Goal: Information Seeking & Learning: Learn about a topic

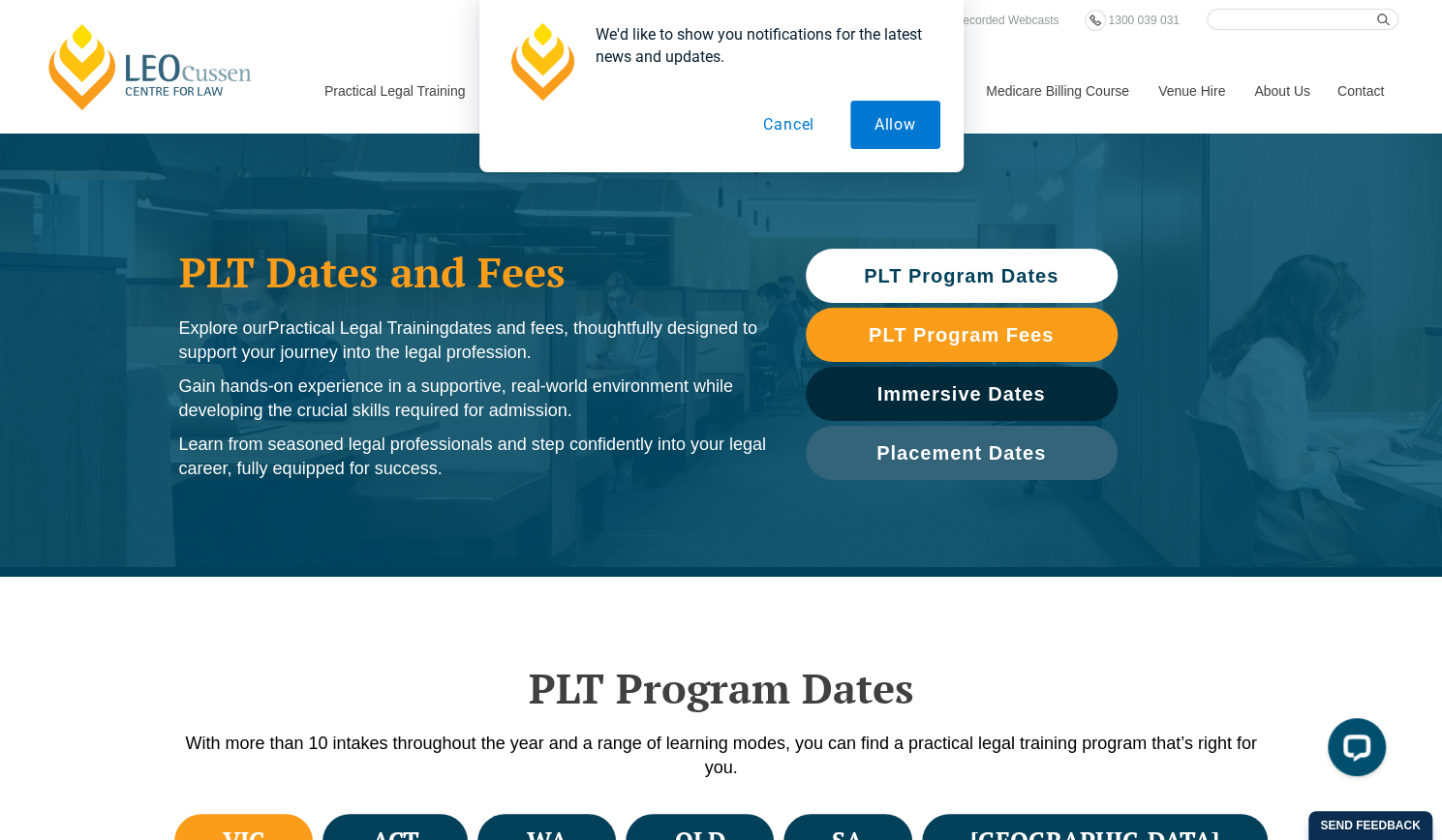
click at [812, 119] on button "Cancel" at bounding box center [789, 124] width 100 height 48
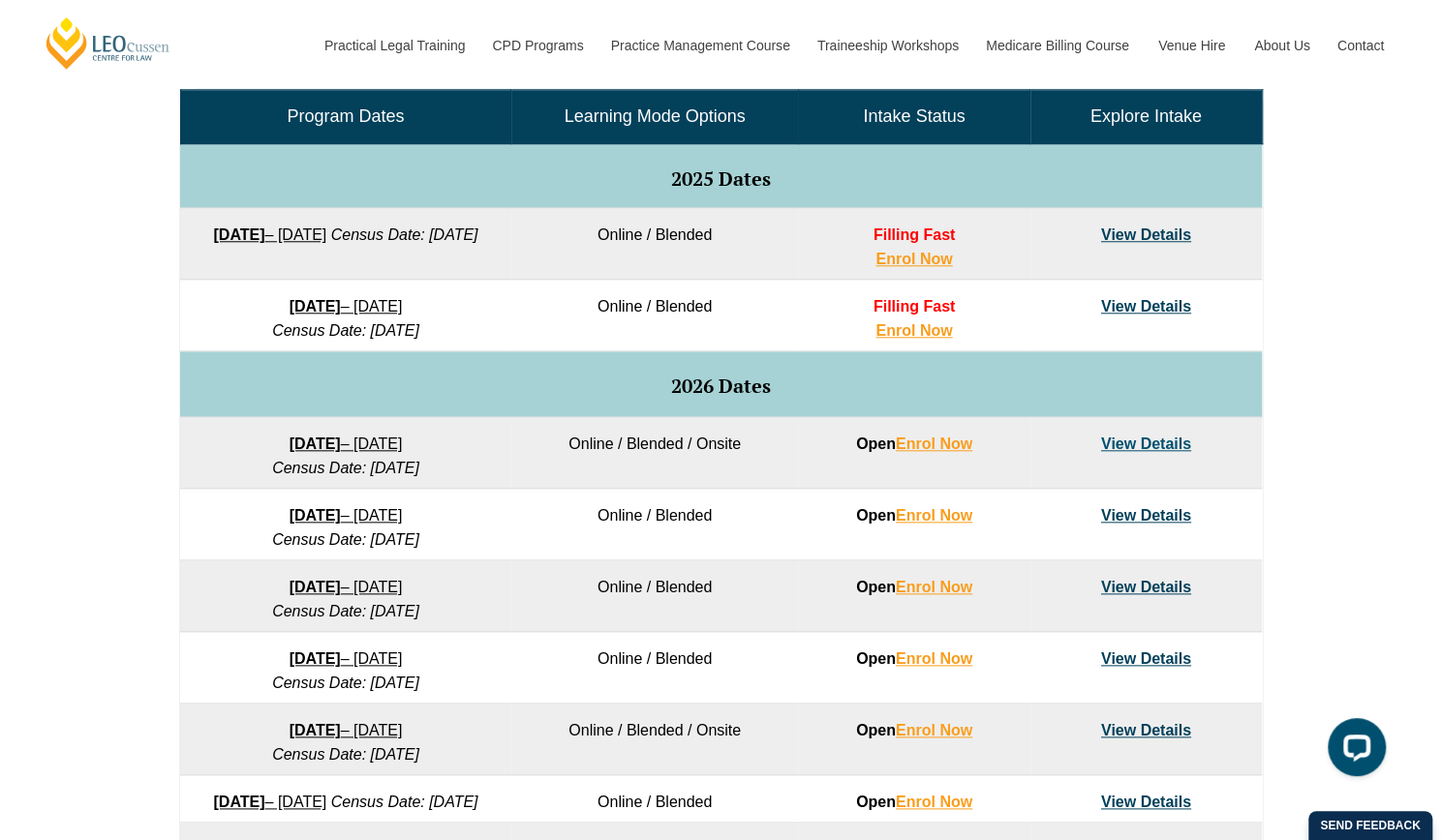
scroll to position [968, 0]
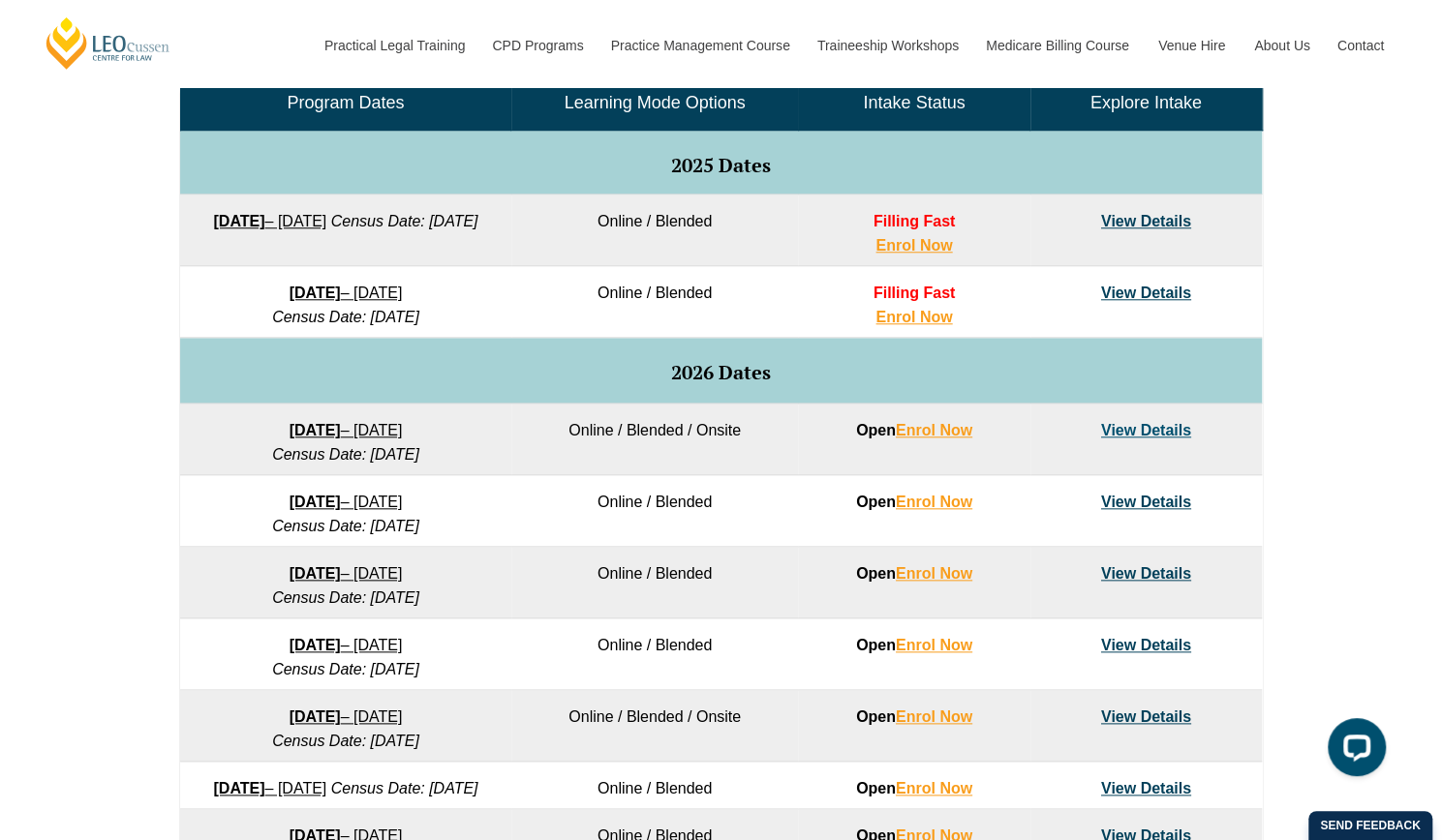
click at [1125, 425] on link "View Details" at bounding box center [1146, 430] width 90 height 17
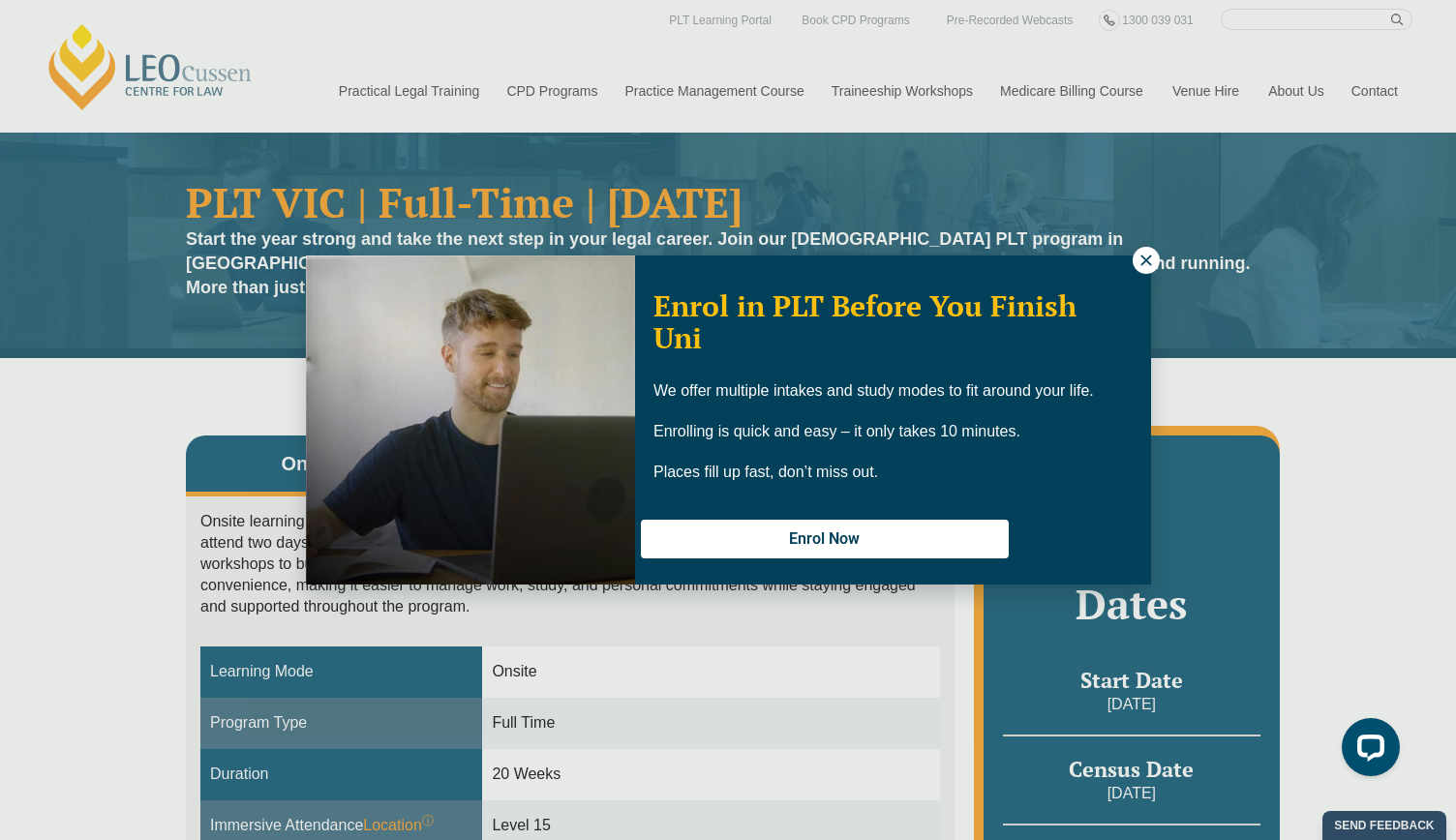
click at [1147, 262] on icon at bounding box center [1146, 259] width 11 height 11
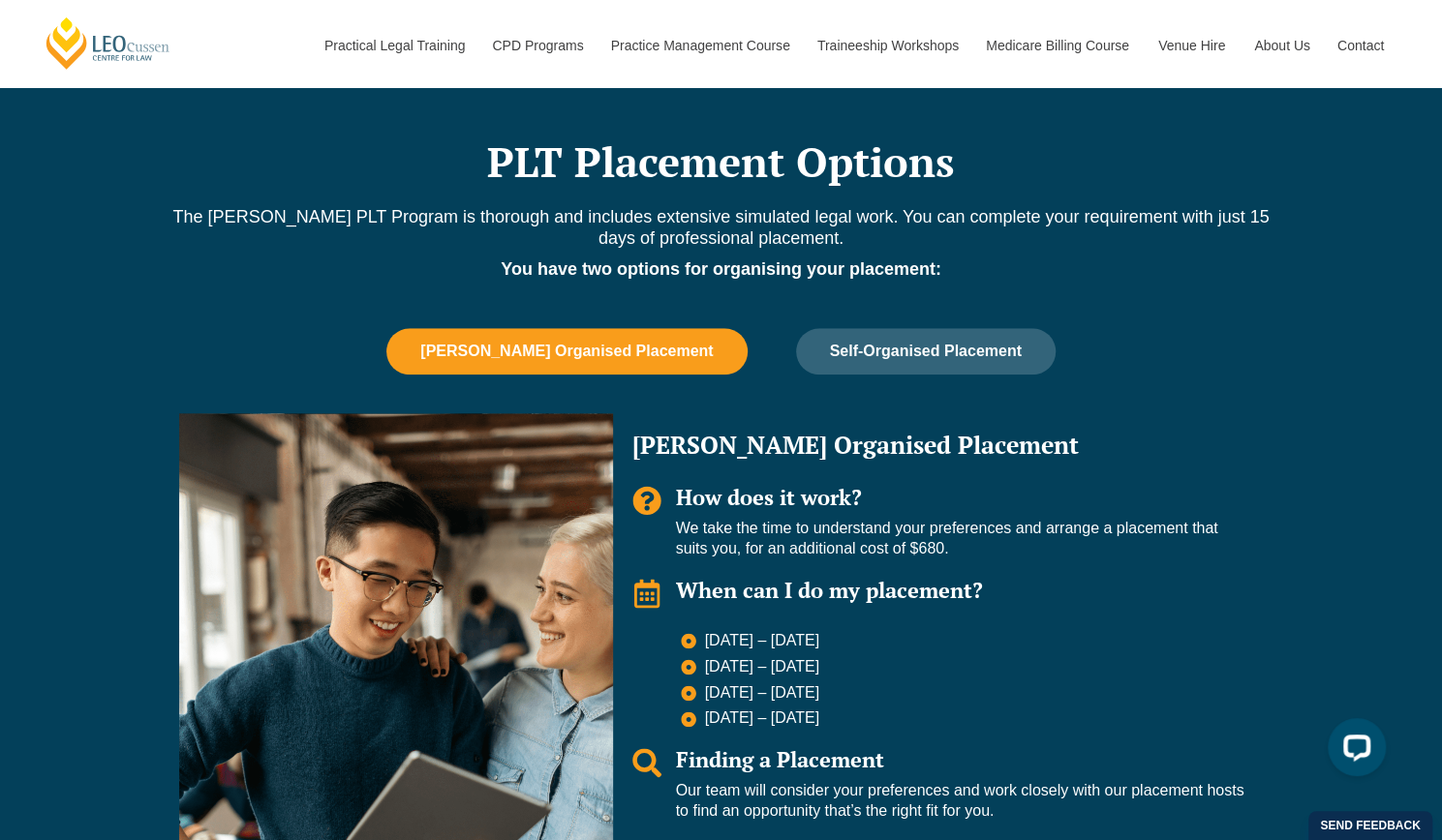
scroll to position [1162, 0]
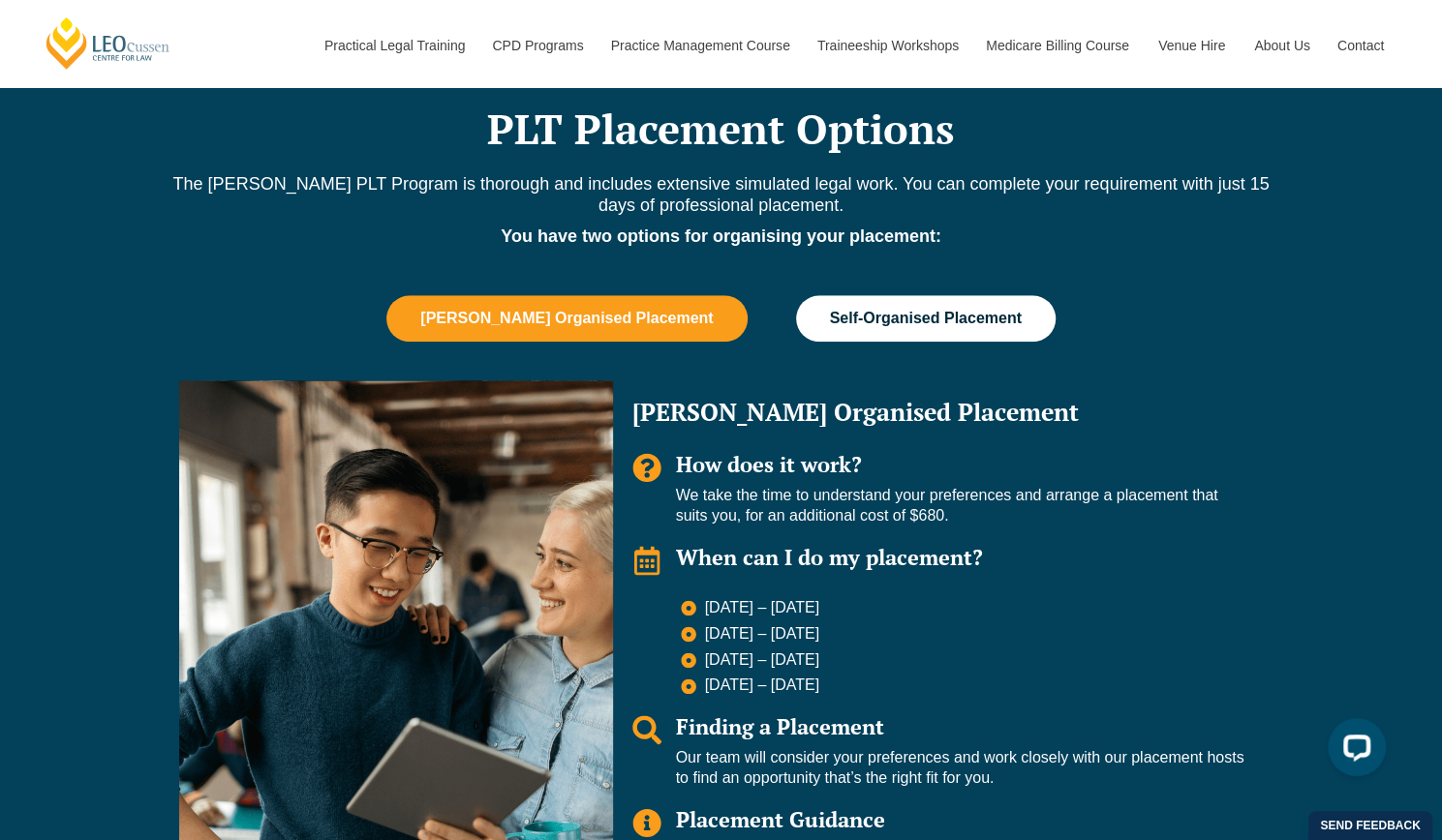
click at [877, 321] on span "Self-Organised Placement" at bounding box center [926, 318] width 192 height 18
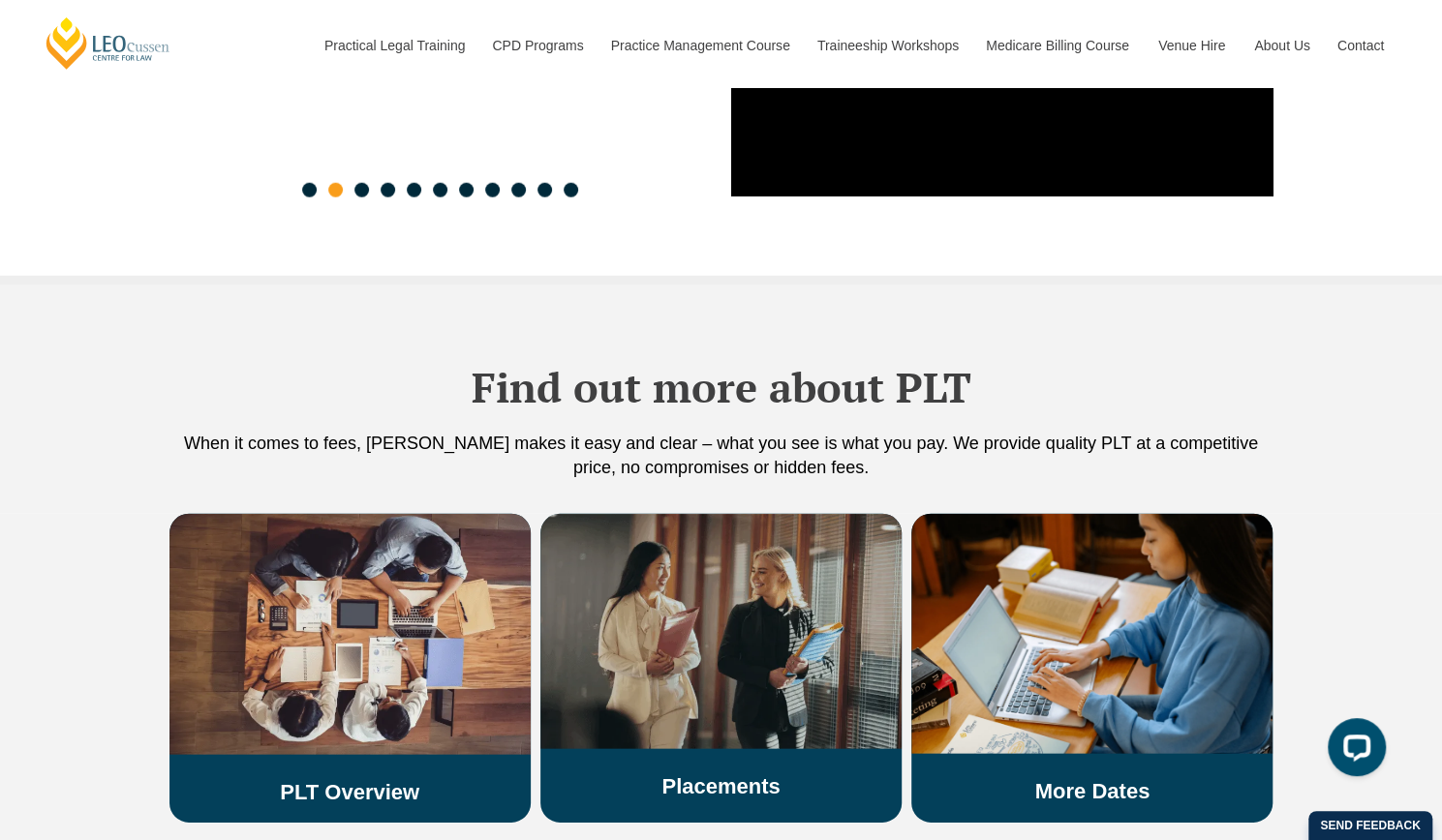
scroll to position [3195, 0]
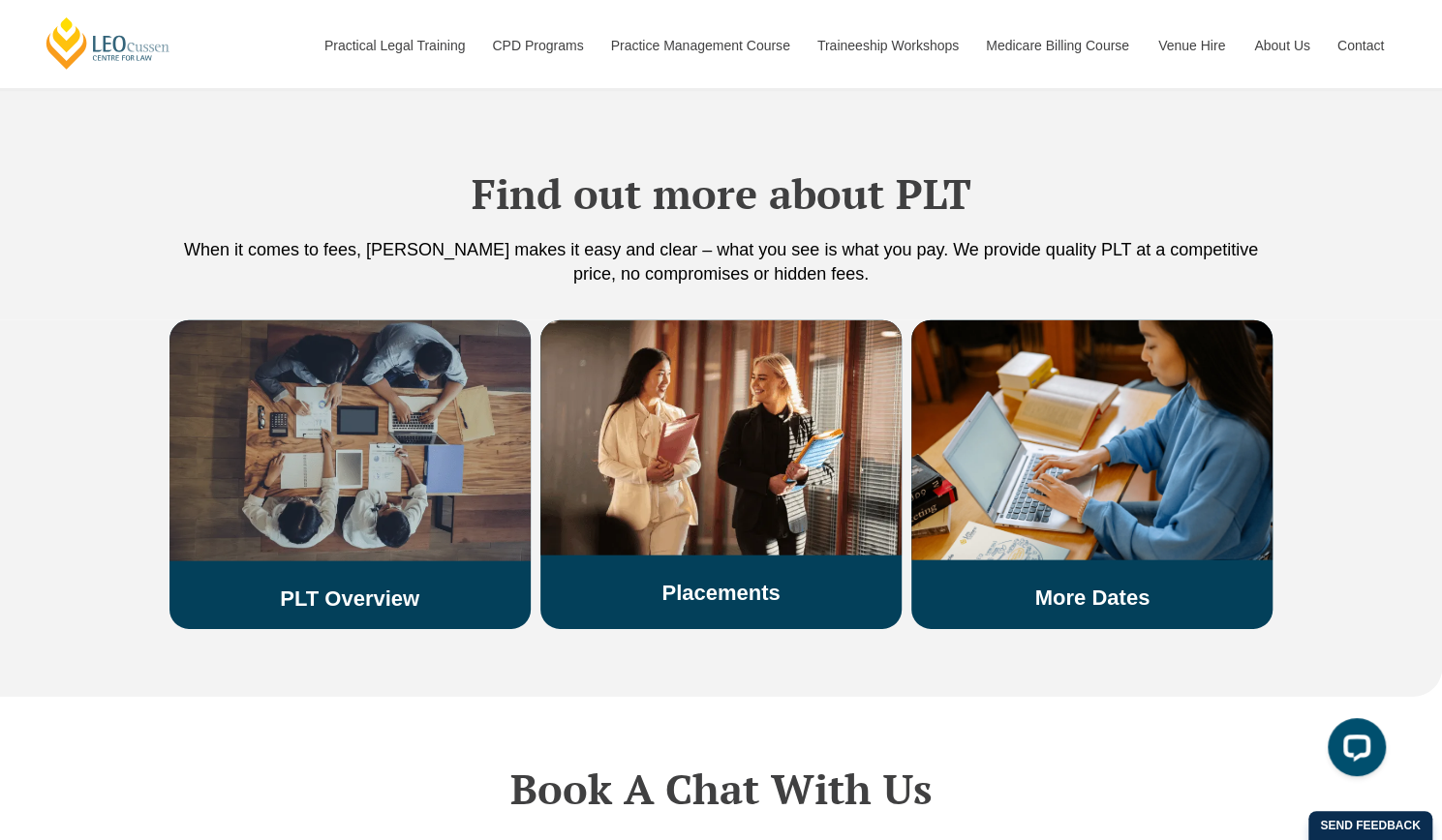
click at [278, 472] on img at bounding box center [350, 440] width 362 height 241
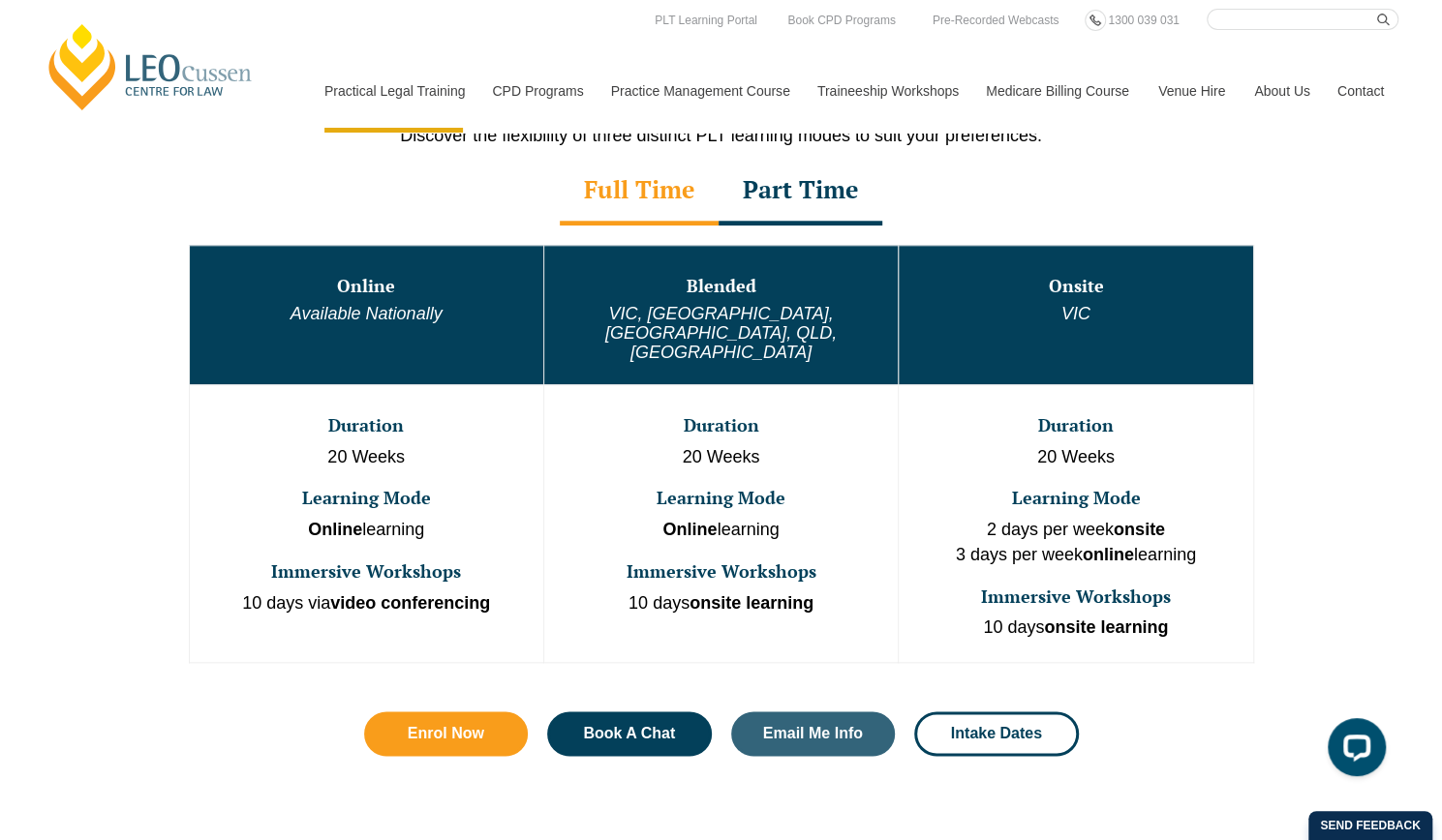
click at [0, 226] on div "One Program. Three Learning Modes. Discover the flexibility of three distinct P…" at bounding box center [721, 434] width 1442 height 836
